Goal: Task Accomplishment & Management: Complete application form

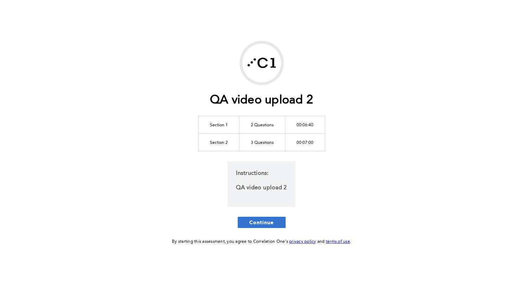
click at [270, 224] on span "Continue" at bounding box center [261, 222] width 25 height 7
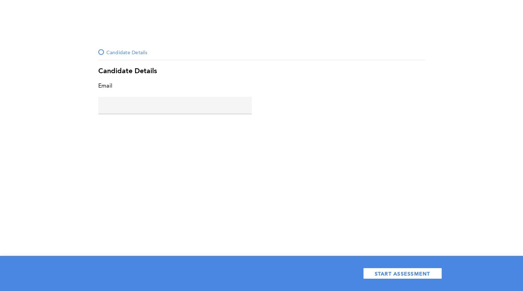
click at [194, 101] on input "text" at bounding box center [175, 105] width 154 height 17
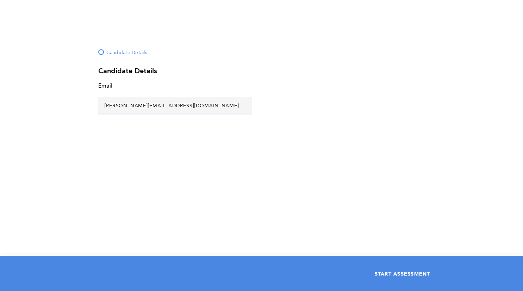
type input "[PERSON_NAME][EMAIL_ADDRESS][DOMAIN_NAME]"
click at [419, 271] on span "START ASSESSMENT" at bounding box center [403, 273] width 56 height 7
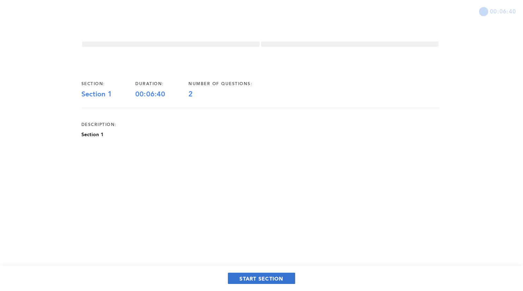
click at [269, 281] on span "START SECTION" at bounding box center [262, 278] width 44 height 7
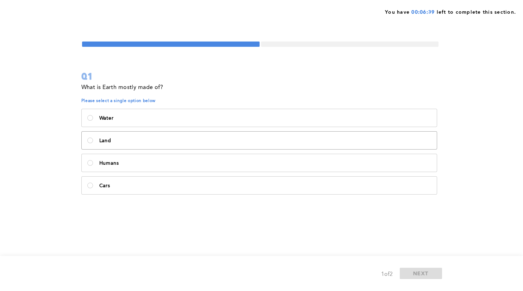
click at [154, 149] on label "Land" at bounding box center [259, 141] width 355 height 18
click at [93, 143] on input "Land" at bounding box center [90, 141] width 6 height 6
radio input "true"
click at [421, 272] on span "NEXT" at bounding box center [420, 273] width 15 height 7
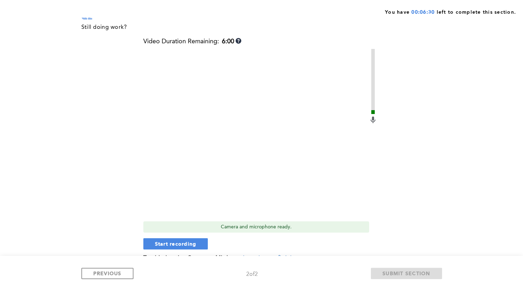
scroll to position [74, 0]
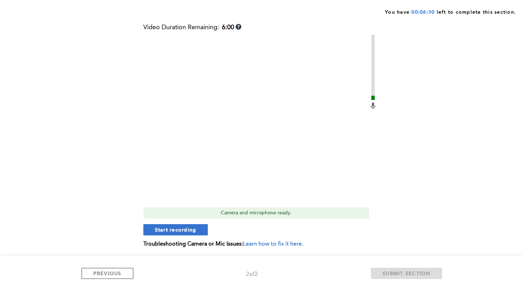
click at [182, 229] on span "Start recording" at bounding box center [176, 229] width 42 height 7
click at [182, 233] on span "Stop recording" at bounding box center [175, 229] width 41 height 7
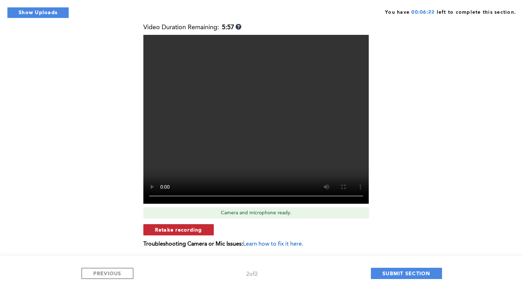
click at [187, 232] on span "Retake recording" at bounding box center [178, 229] width 47 height 7
